Goal: Task Accomplishment & Management: Manage account settings

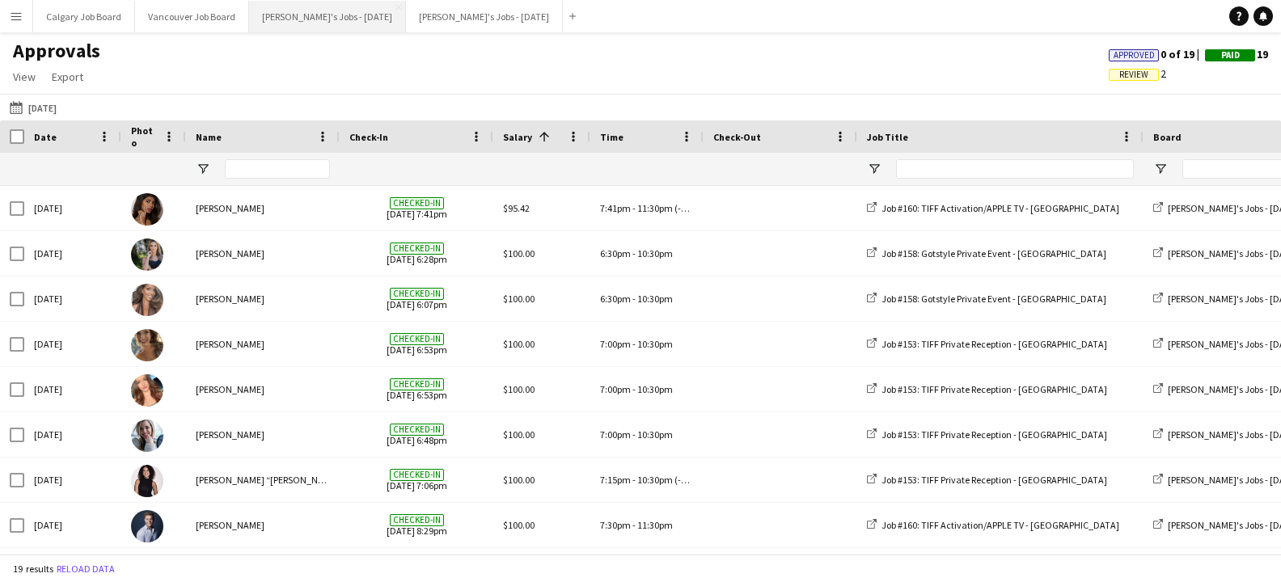
click at [351, 17] on button "[PERSON_NAME]'s Jobs - [DATE] Close" at bounding box center [327, 17] width 157 height 32
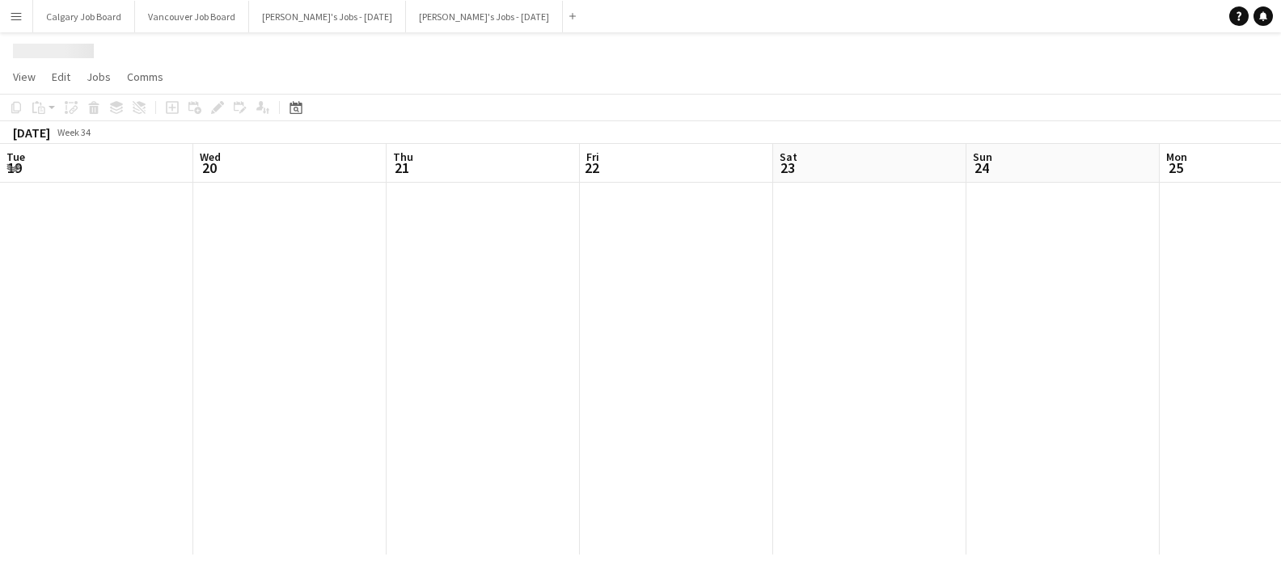
scroll to position [0, 387]
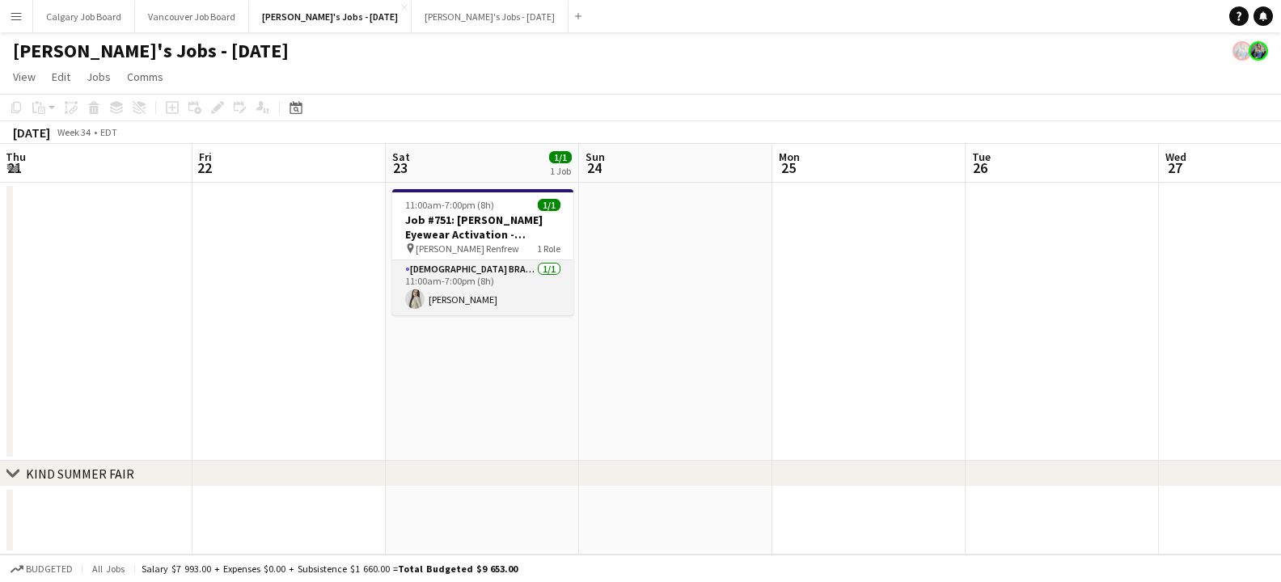
click at [472, 266] on app-card-role "[DEMOGRAPHIC_DATA] Brand Ambassador [DATE] 11:00am-7:00pm (8h) [PERSON_NAME]" at bounding box center [482, 287] width 181 height 55
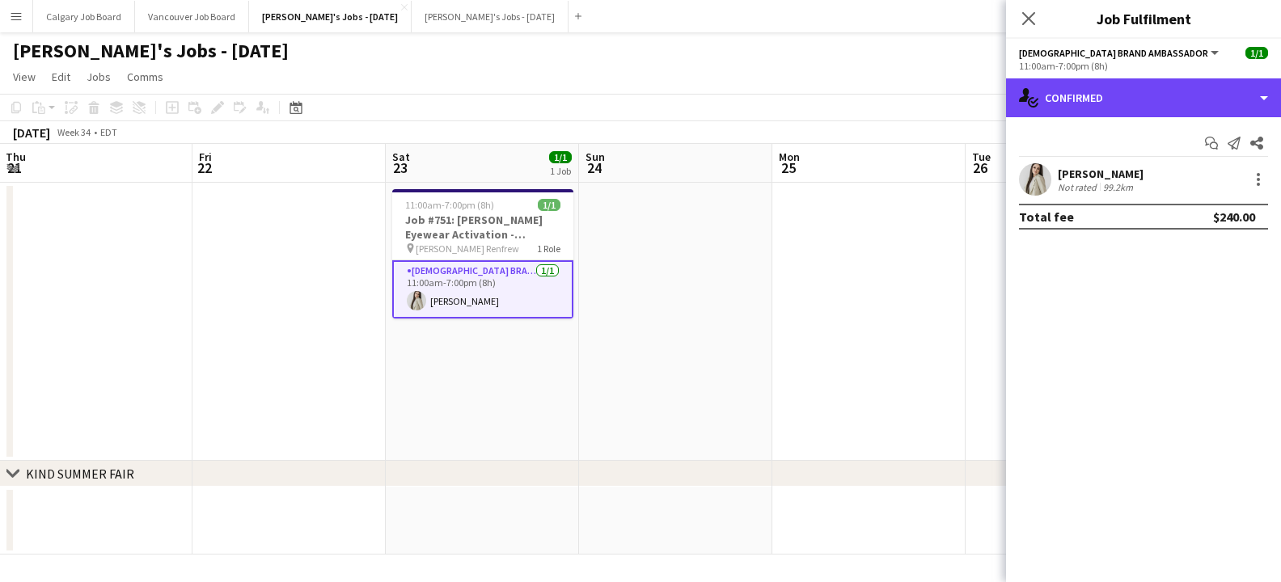
drag, startPoint x: 1042, startPoint y: 89, endPoint x: 1145, endPoint y: 248, distance: 190.0
click at [1042, 89] on div "single-neutral-actions-check-2 Confirmed" at bounding box center [1143, 97] width 275 height 39
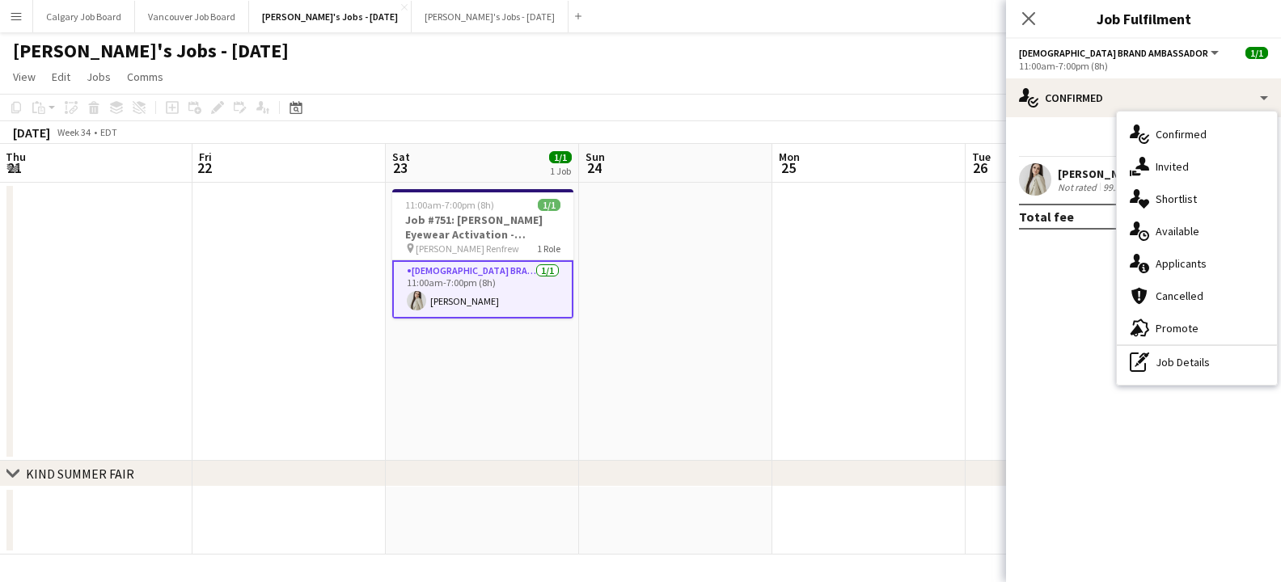
drag, startPoint x: 1209, startPoint y: 370, endPoint x: 1149, endPoint y: 205, distance: 175.5
click at [1207, 368] on div "pen-write Job Details" at bounding box center [1197, 362] width 160 height 32
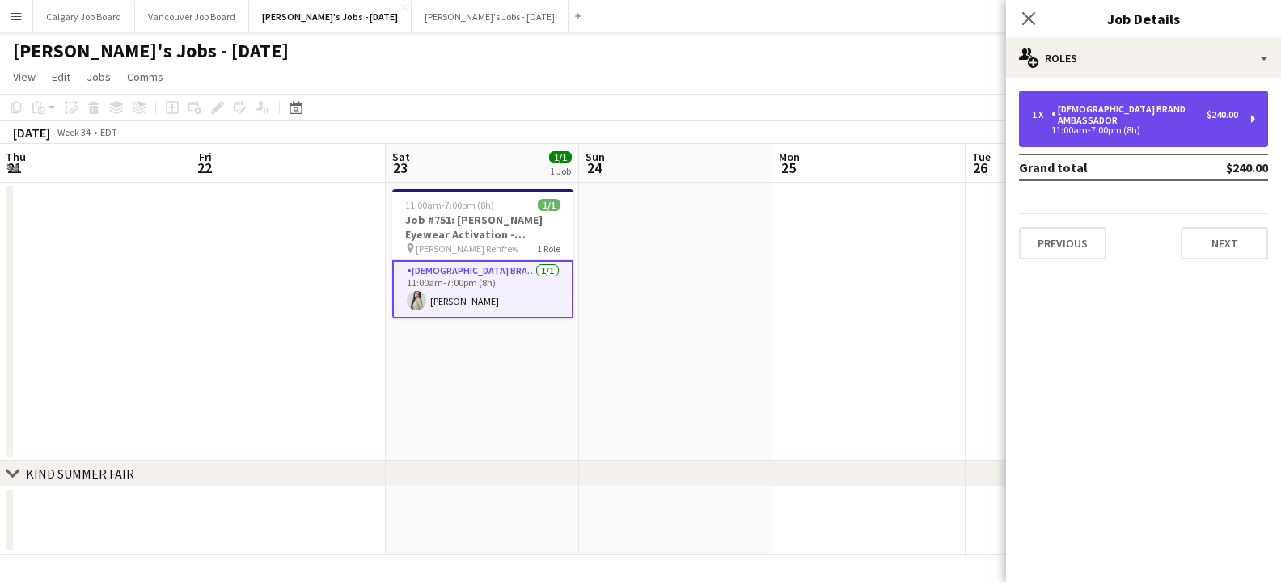
click at [1123, 126] on div "11:00am-7:00pm (8h)" at bounding box center [1135, 130] width 206 height 8
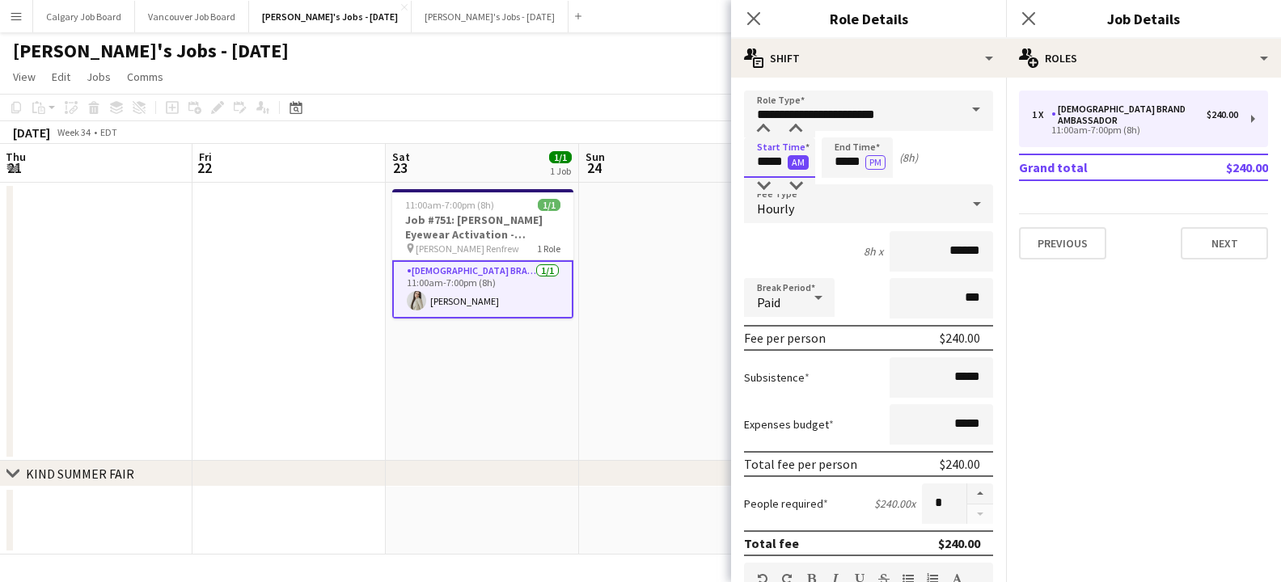
drag, startPoint x: 764, startPoint y: 162, endPoint x: 789, endPoint y: 162, distance: 25.1
click at [789, 162] on app-time-picker "***** AM" at bounding box center [779, 161] width 71 height 12
type input "*****"
click at [855, 165] on input "*****" at bounding box center [857, 158] width 71 height 40
type input "*****"
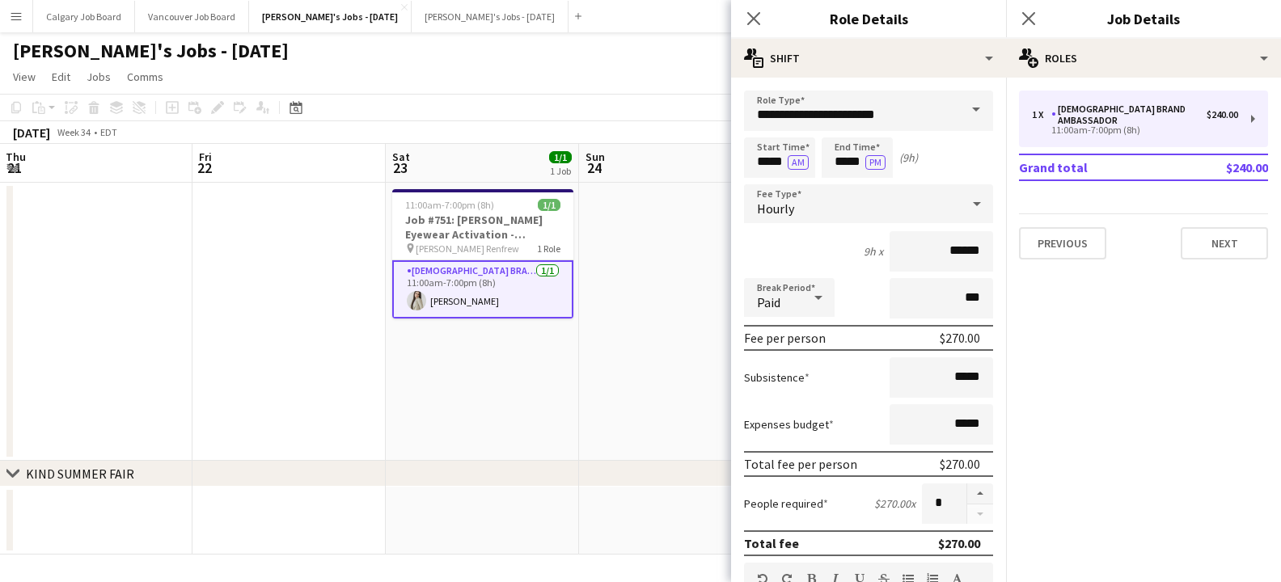
click at [689, 92] on app-page-menu "View Day view expanded Day view collapsed Month view Date picker Jump to [DATE]…" at bounding box center [640, 78] width 1281 height 31
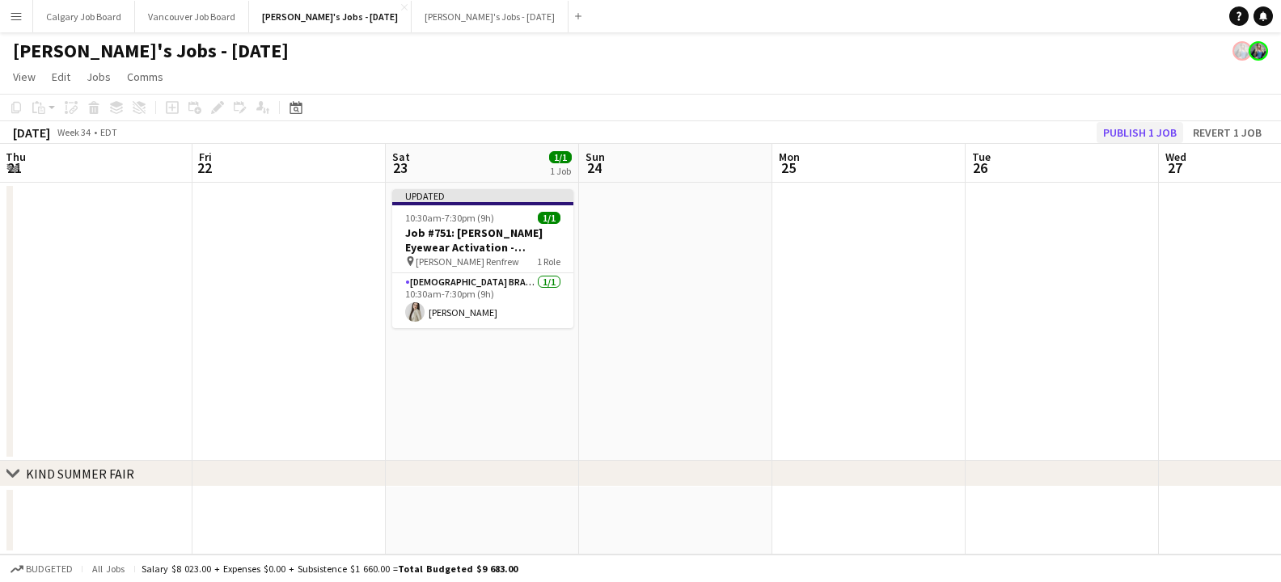
click at [1150, 133] on button "Publish 1 job" at bounding box center [1140, 132] width 87 height 21
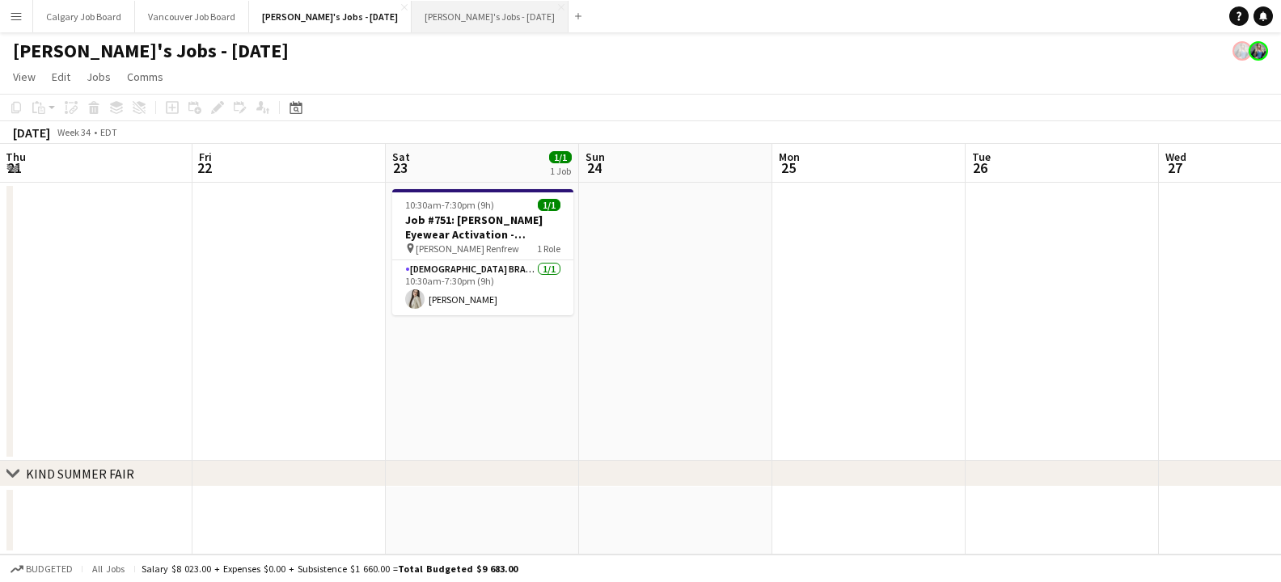
click at [489, 19] on button "[PERSON_NAME]'s Jobs - [DATE] Close" at bounding box center [490, 17] width 157 height 32
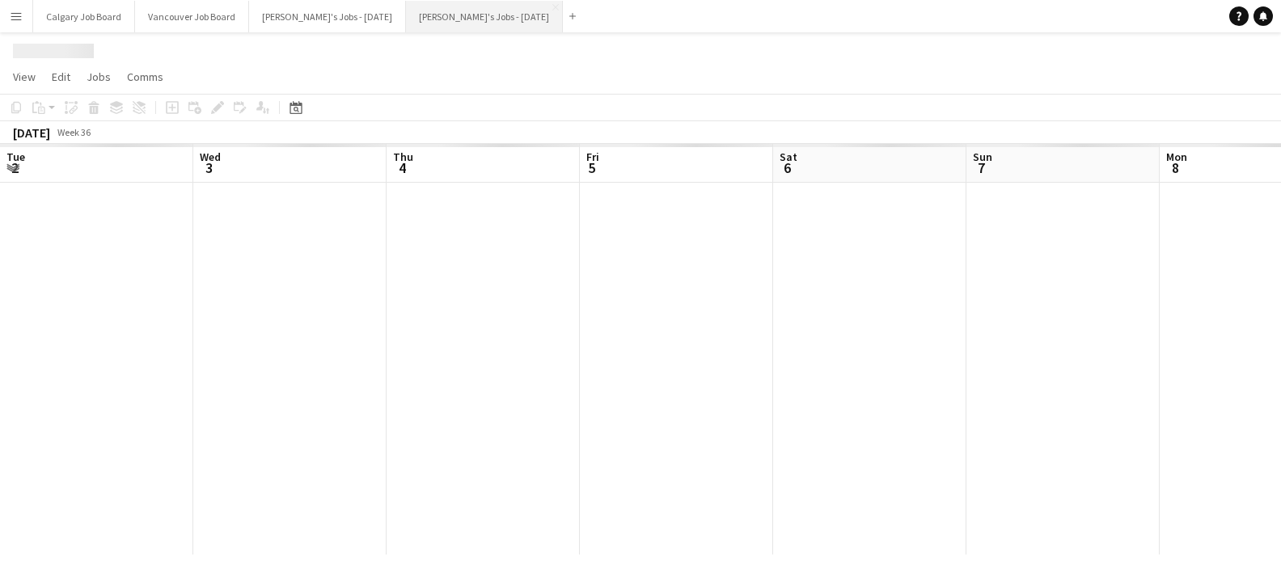
scroll to position [0, 489]
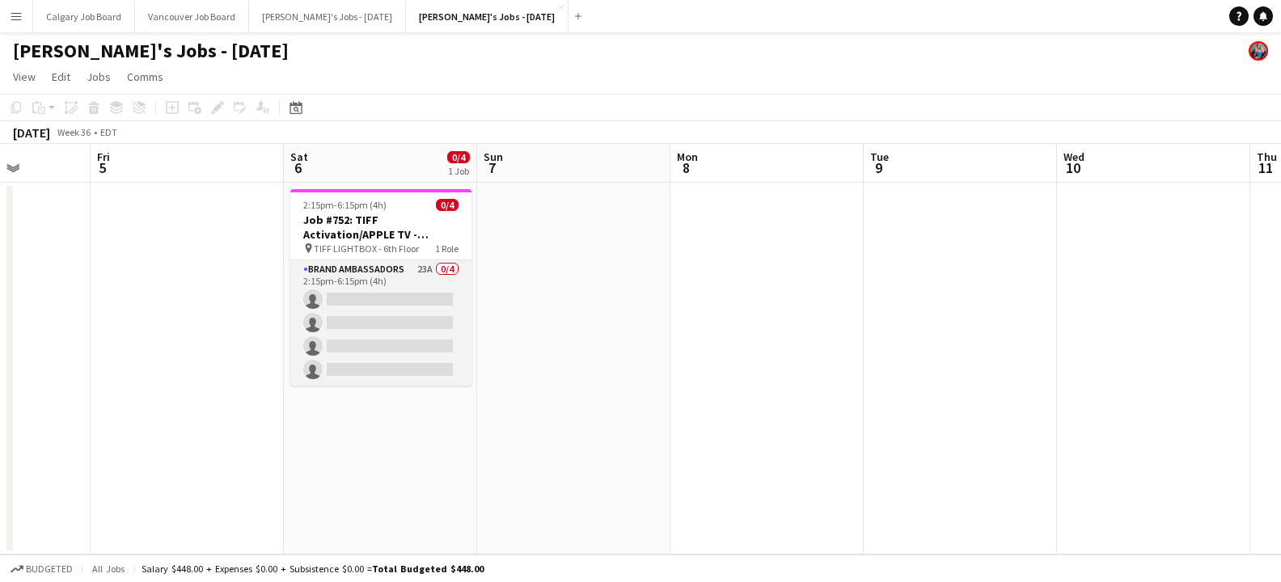
click at [370, 326] on app-card-role "Brand Ambassadors 23A 0/4 2:15pm-6:15pm (4h) single-neutral-actions single-neut…" at bounding box center [380, 322] width 181 height 125
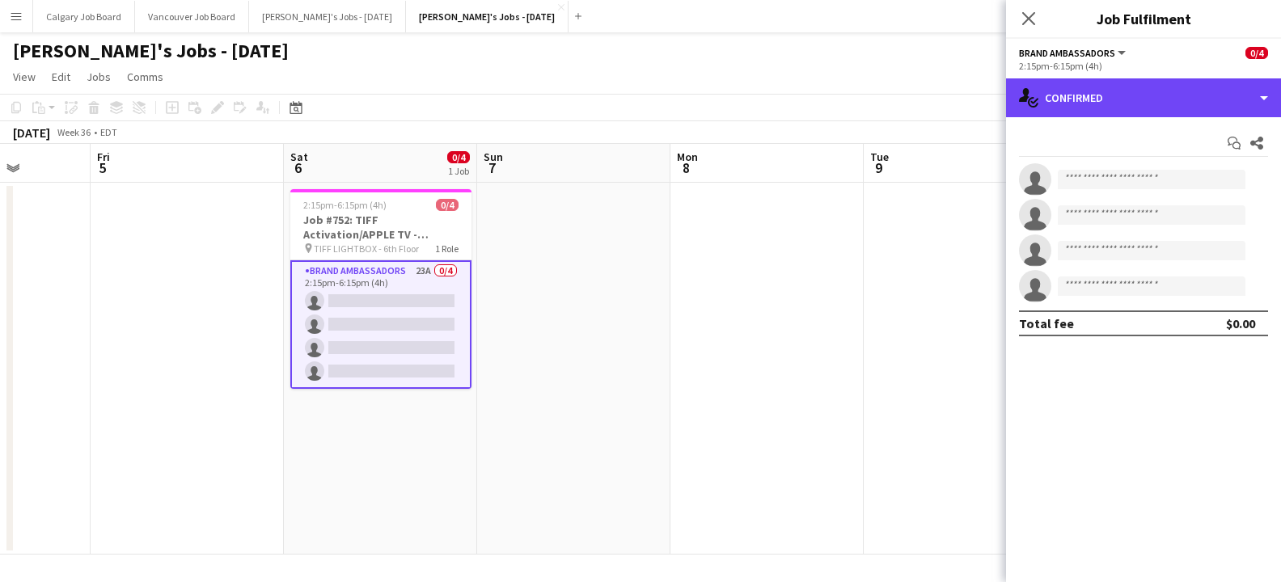
drag, startPoint x: 1107, startPoint y: 95, endPoint x: 1149, endPoint y: 216, distance: 128.4
click at [1108, 95] on div "single-neutral-actions-check-2 Confirmed" at bounding box center [1143, 97] width 275 height 39
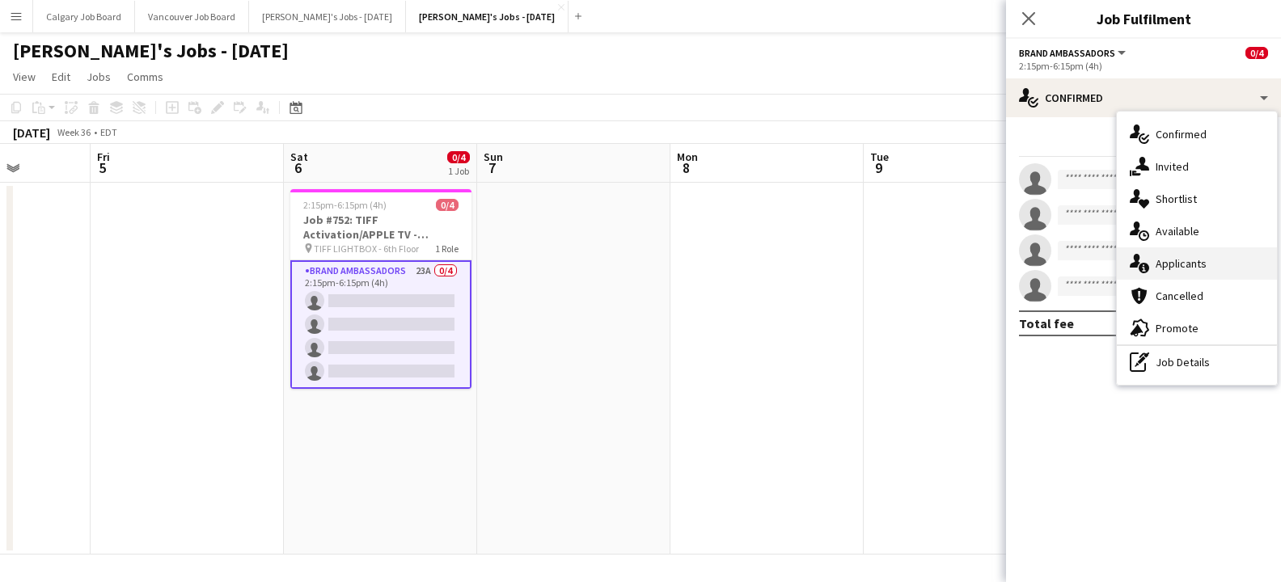
click at [1158, 260] on div "single-neutral-actions-information Applicants" at bounding box center [1197, 264] width 160 height 32
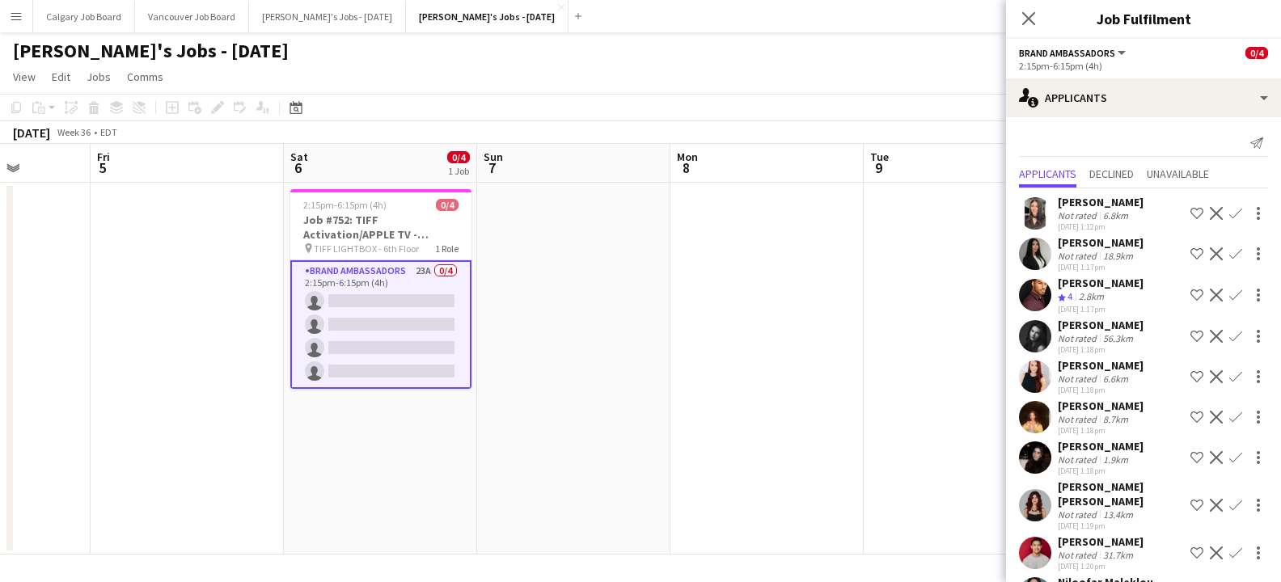
scroll to position [10, 0]
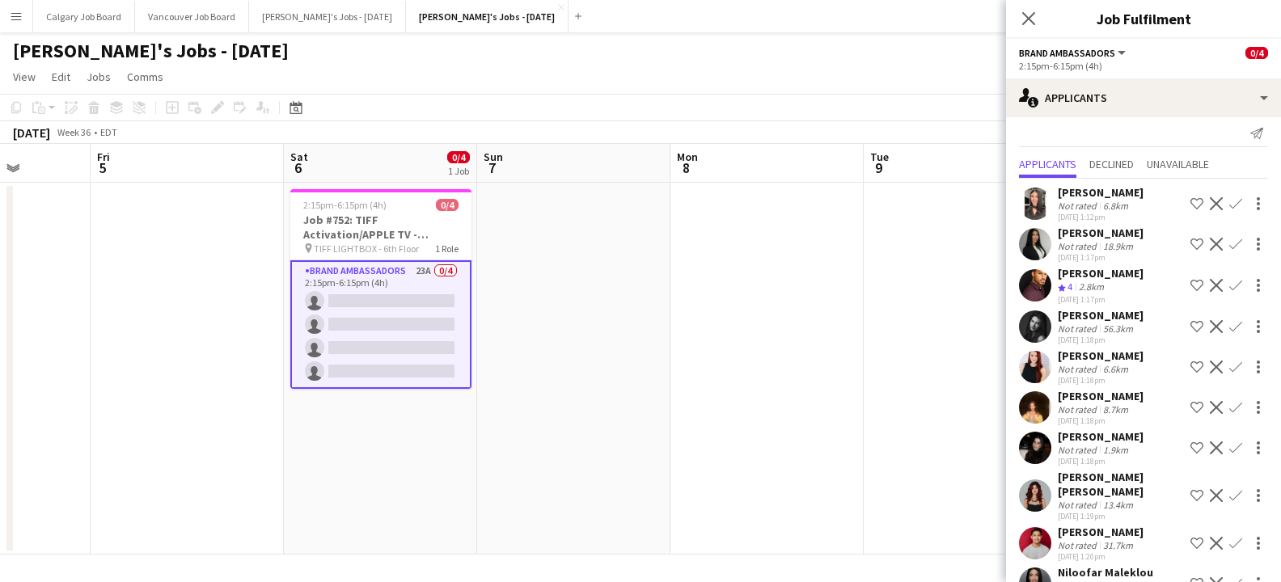
click at [1191, 285] on app-icon "Shortlist crew" at bounding box center [1197, 285] width 13 height 13
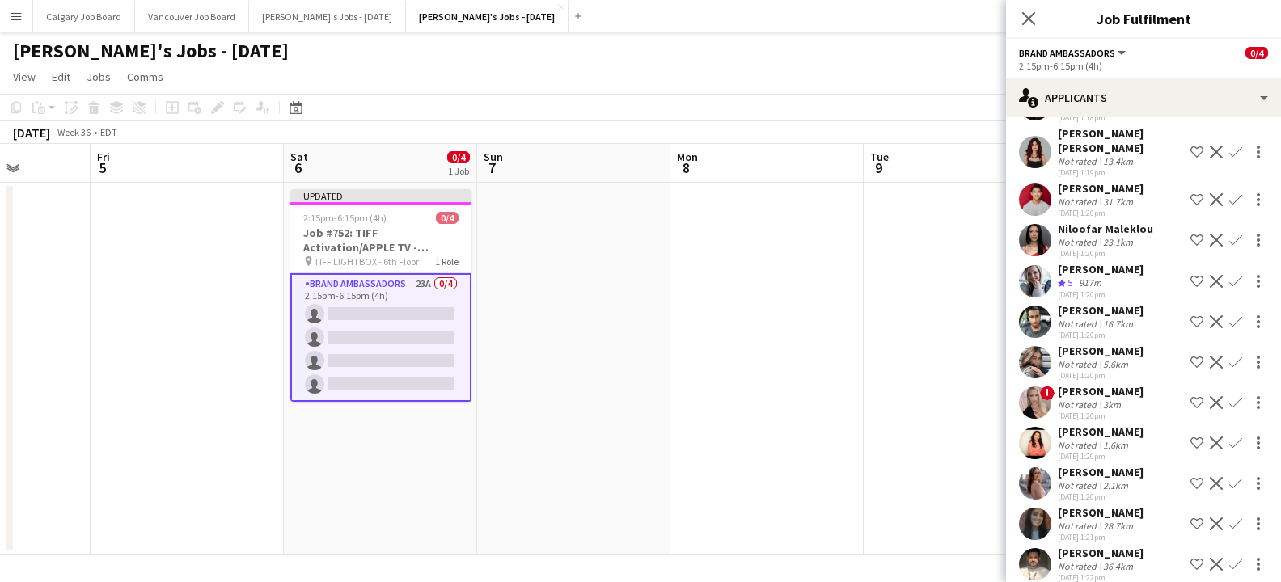
scroll to position [363, 0]
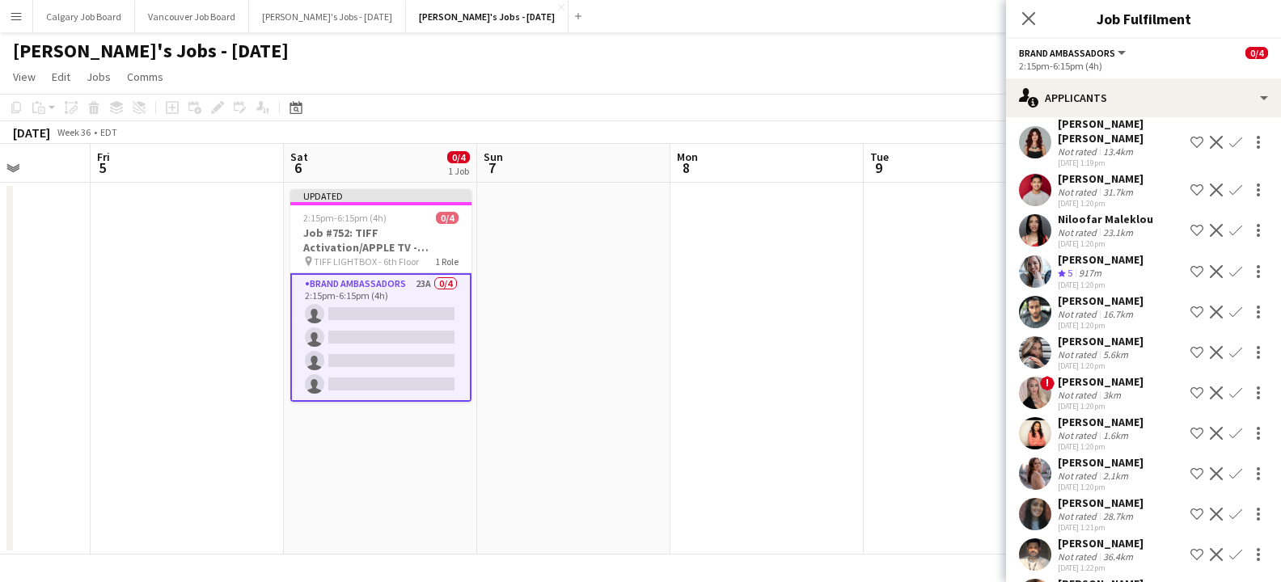
click at [1194, 273] on app-icon "Shortlist crew" at bounding box center [1197, 271] width 13 height 13
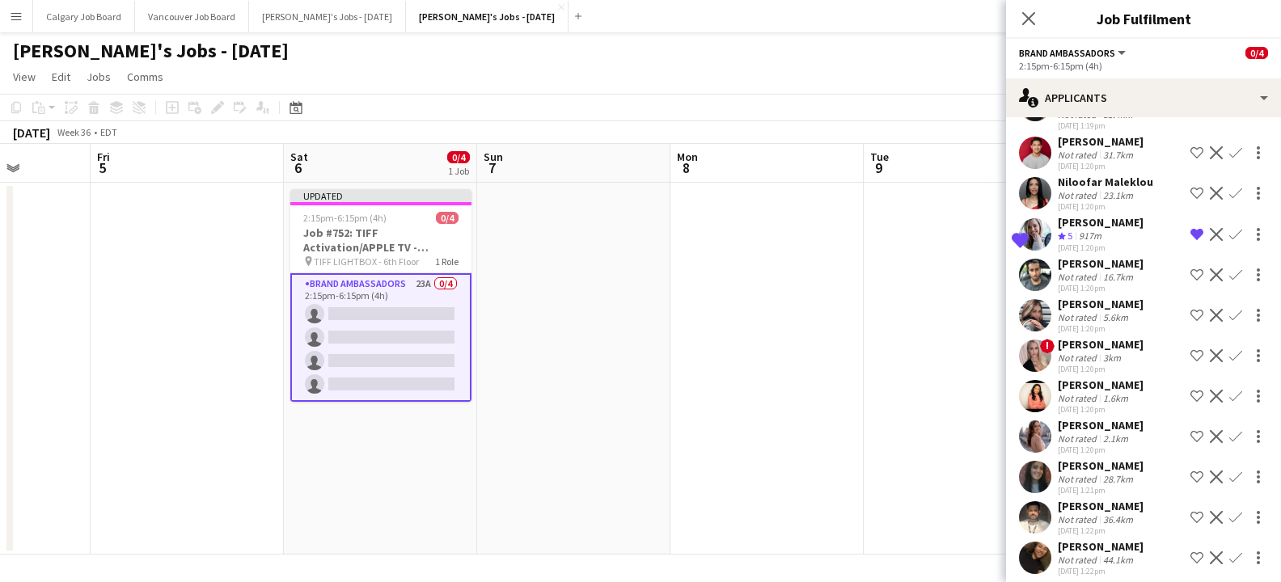
click at [1194, 274] on app-icon "Shortlist crew" at bounding box center [1197, 275] width 13 height 13
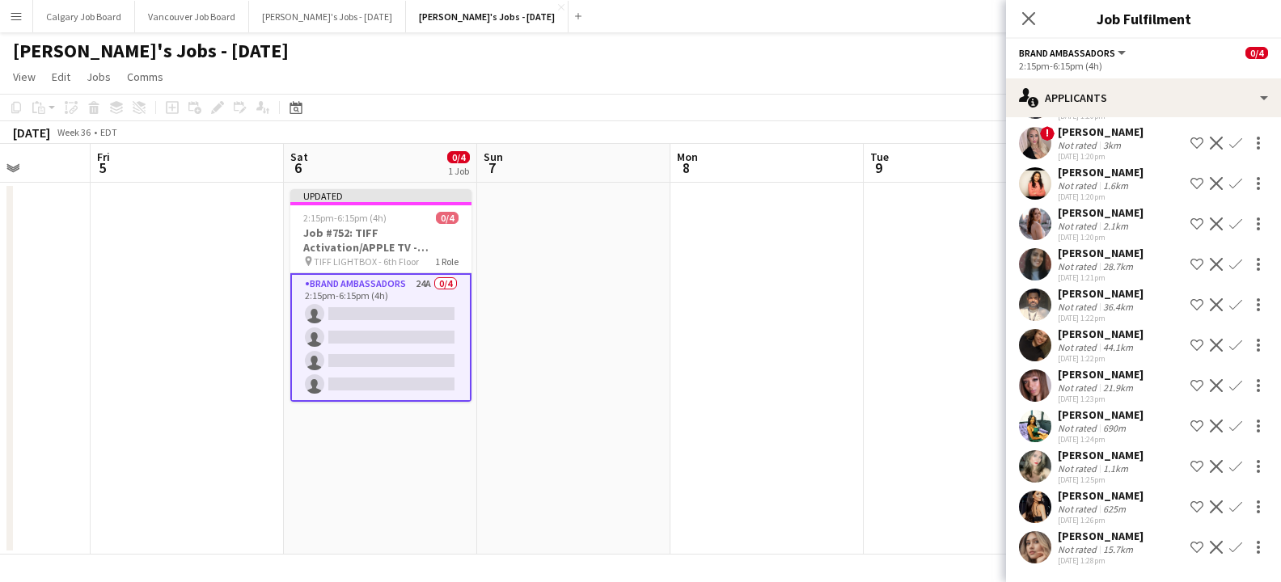
scroll to position [613, 0]
click at [1140, 464] on div "Not rated 1.1km" at bounding box center [1101, 469] width 86 height 12
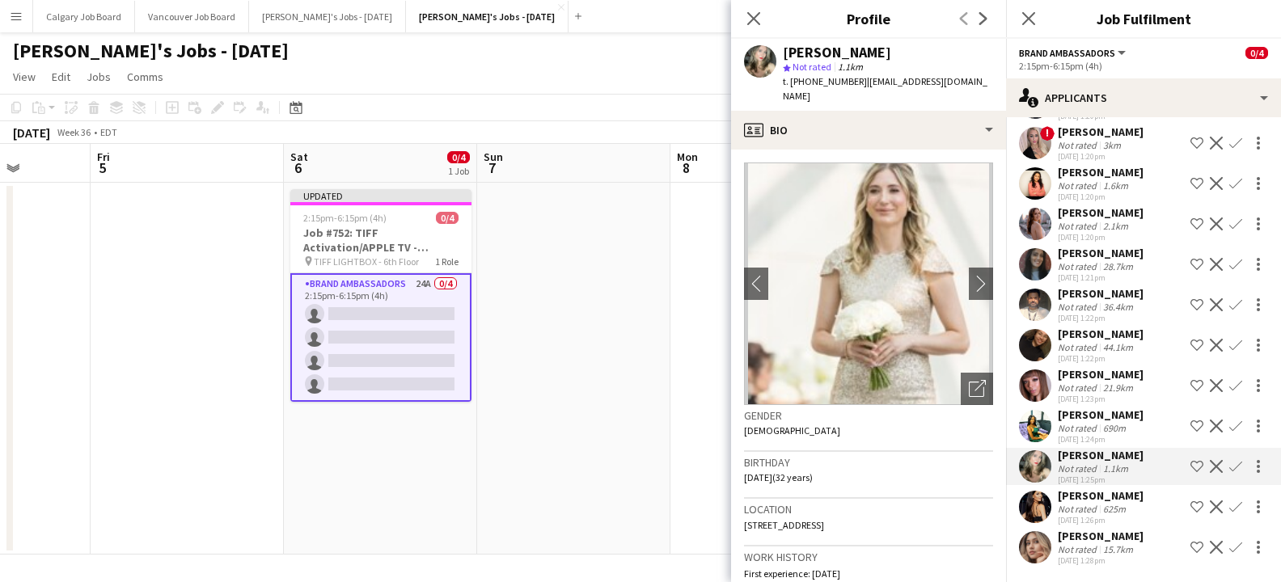
click at [1196, 508] on app-icon "Shortlist crew" at bounding box center [1197, 507] width 13 height 13
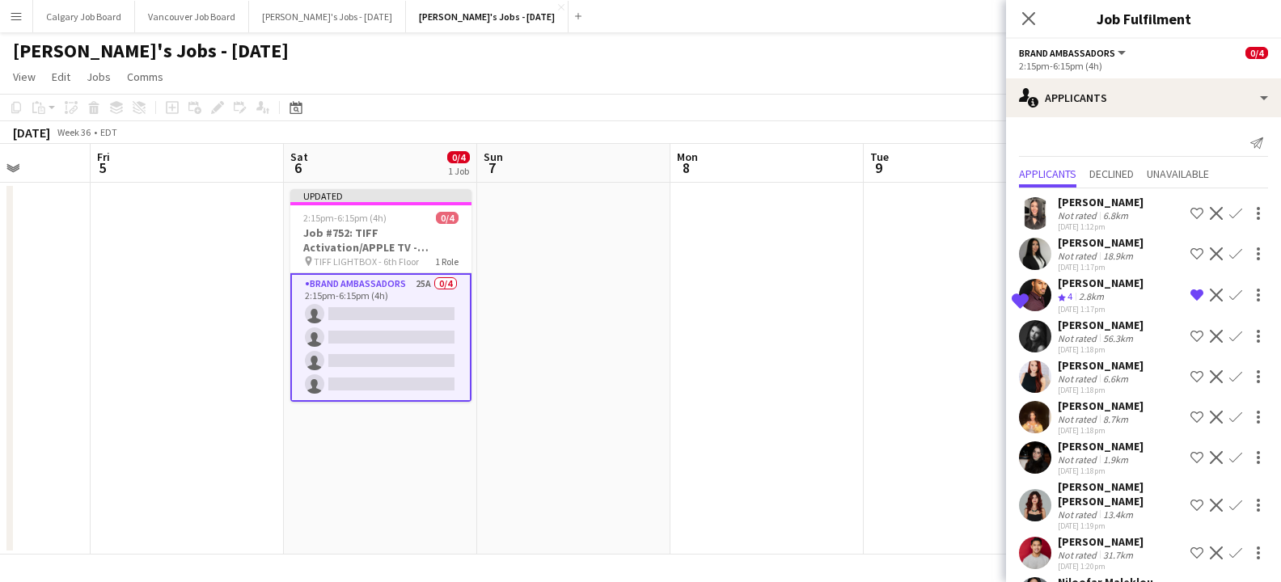
scroll to position [0, 0]
click at [1192, 374] on app-icon "Shortlist crew" at bounding box center [1197, 376] width 13 height 13
click at [1144, 455] on div "Not rated 1.9km" at bounding box center [1101, 460] width 86 height 12
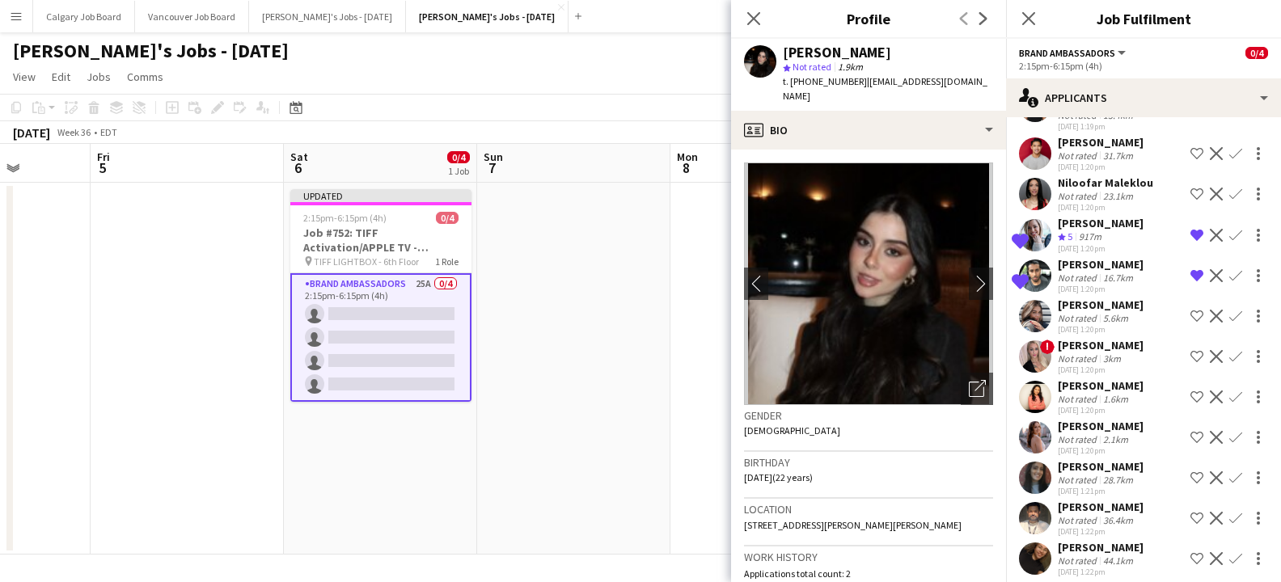
scroll to position [482, 0]
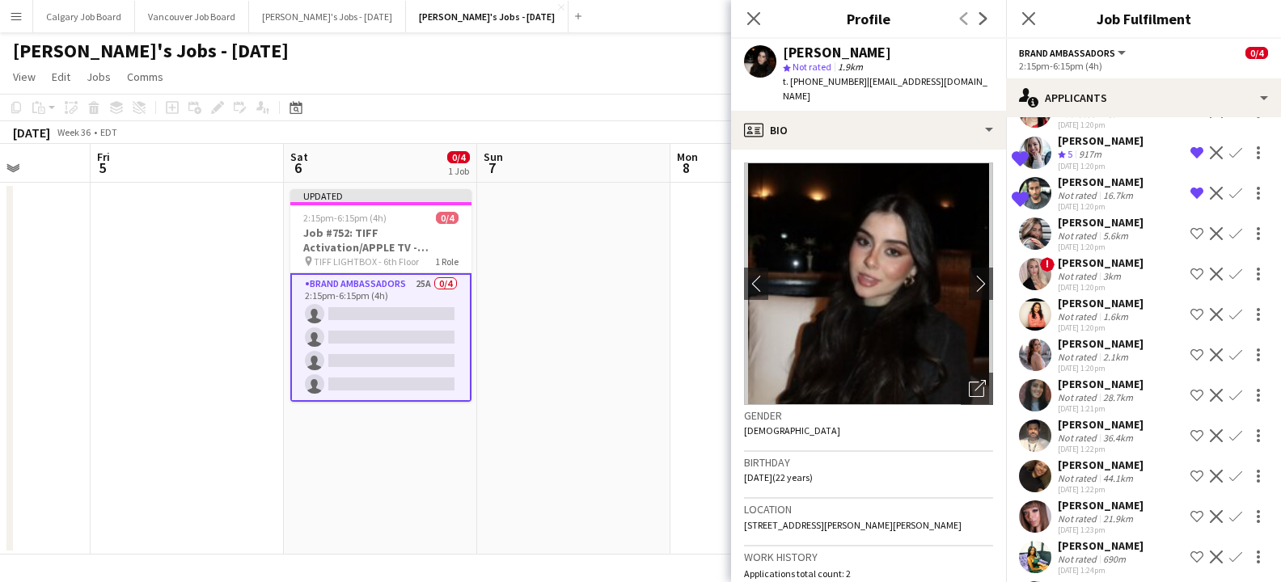
click at [623, 318] on app-date-cell at bounding box center [573, 369] width 193 height 372
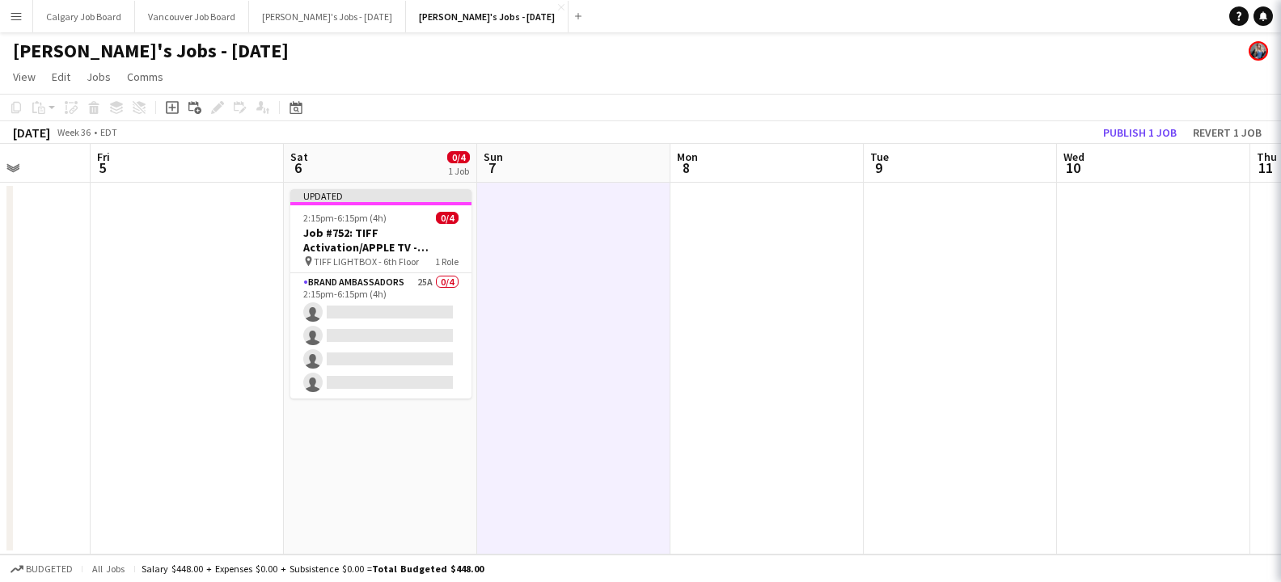
scroll to position [0, 0]
click at [1138, 133] on button "Publish 1 job" at bounding box center [1140, 132] width 87 height 21
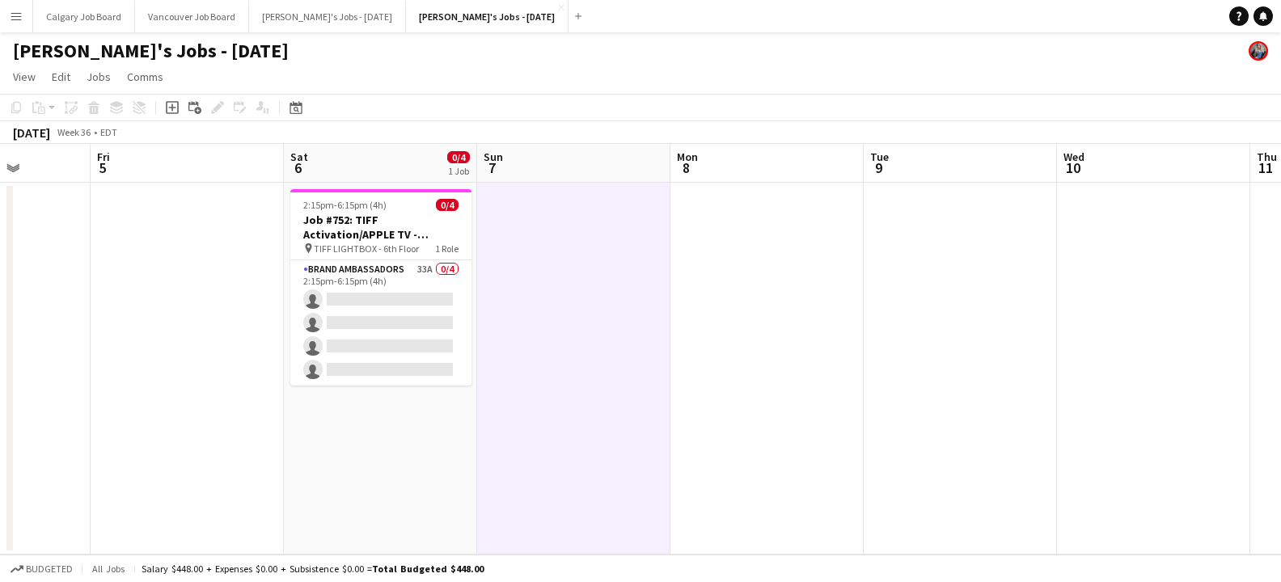
click at [478, 307] on app-date-cell at bounding box center [573, 369] width 193 height 372
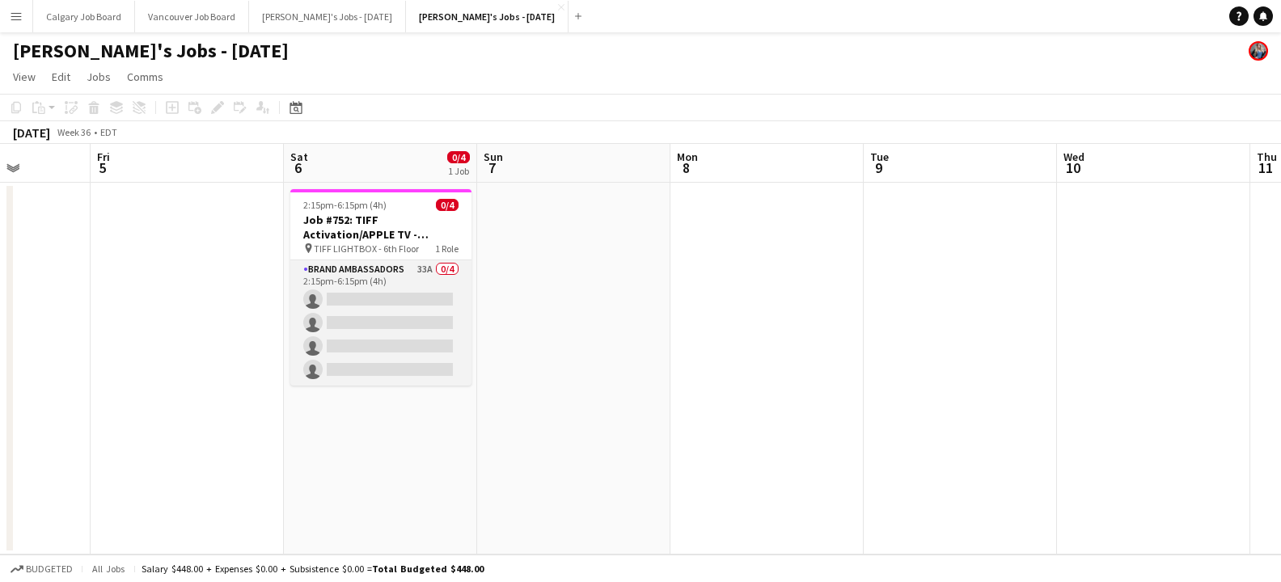
click at [401, 311] on app-card-role "Brand Ambassadors 33A 0/4 2:15pm-6:15pm (4h) single-neutral-actions single-neut…" at bounding box center [380, 322] width 181 height 125
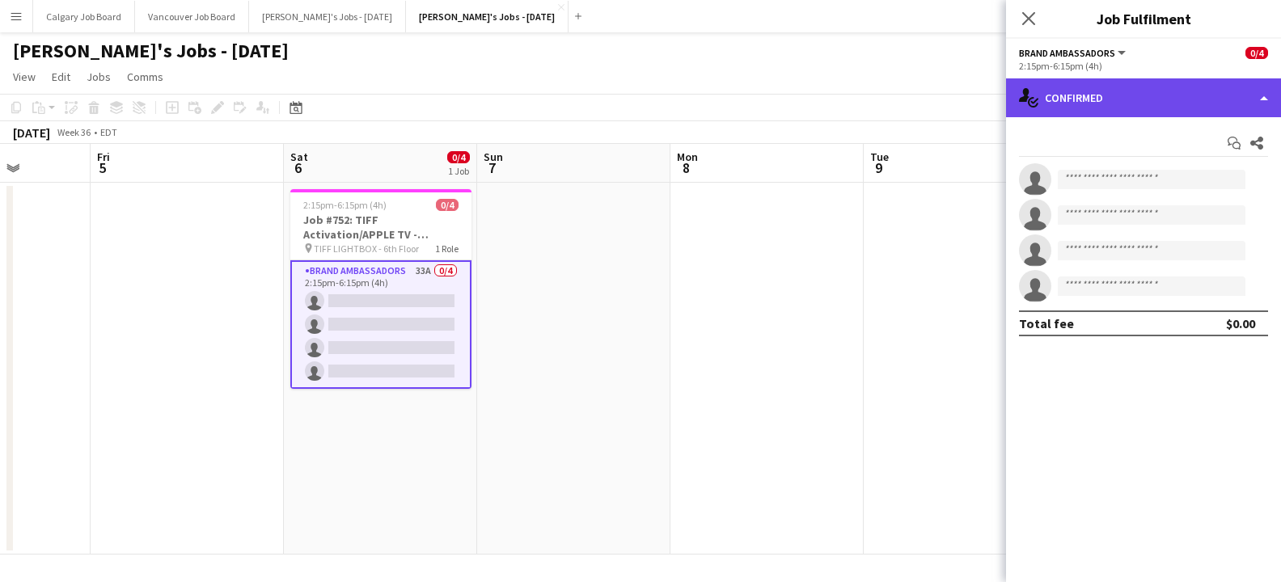
click at [1104, 99] on div "single-neutral-actions-check-2 Confirmed" at bounding box center [1143, 97] width 275 height 39
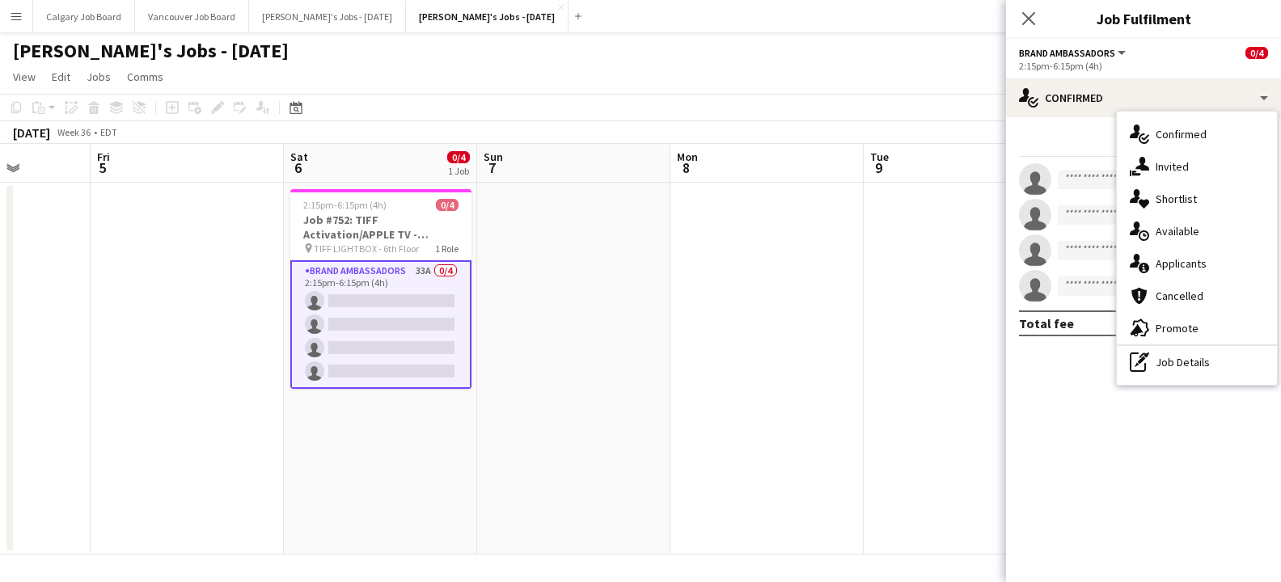
drag, startPoint x: 1152, startPoint y: 259, endPoint x: 1049, endPoint y: 28, distance: 253.1
click at [1152, 258] on div "single-neutral-actions-information Applicants" at bounding box center [1197, 264] width 160 height 32
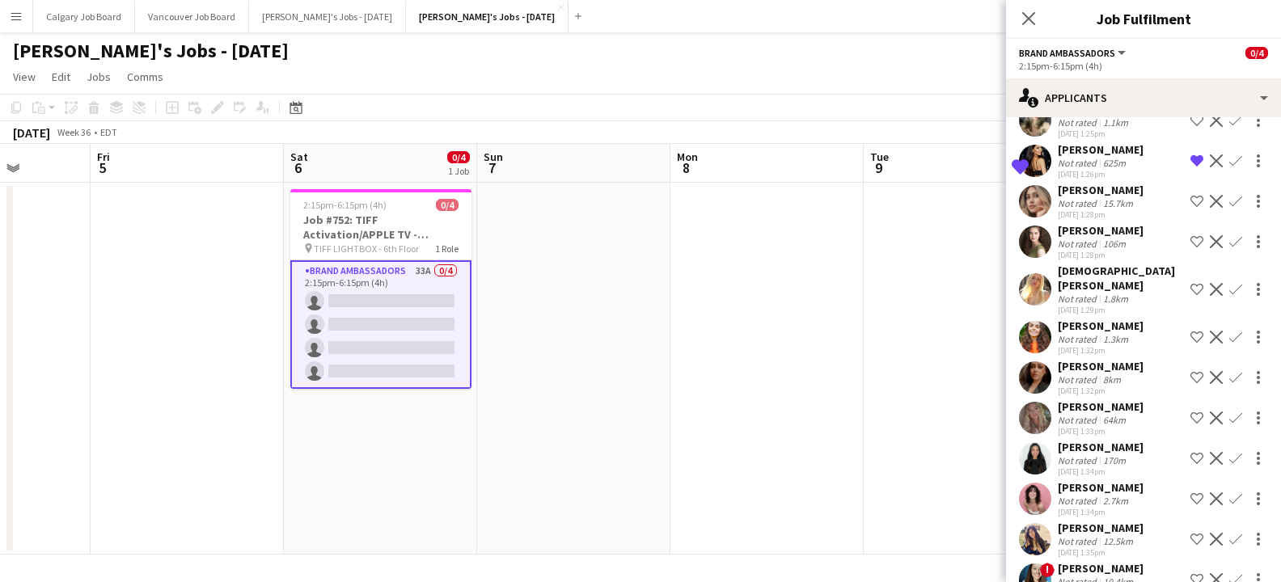
scroll to position [958, 0]
click at [474, 53] on div "[PERSON_NAME]'s Jobs - [DATE]" at bounding box center [640, 47] width 1281 height 31
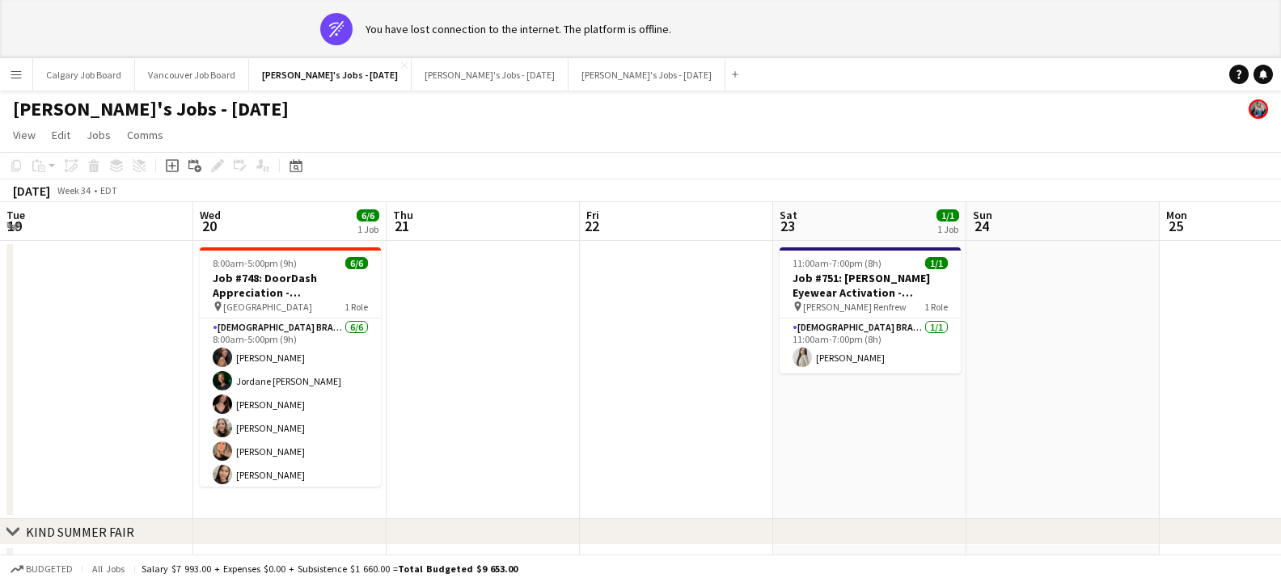
scroll to position [0, 387]
